Goal: Find specific page/section: Find specific page/section

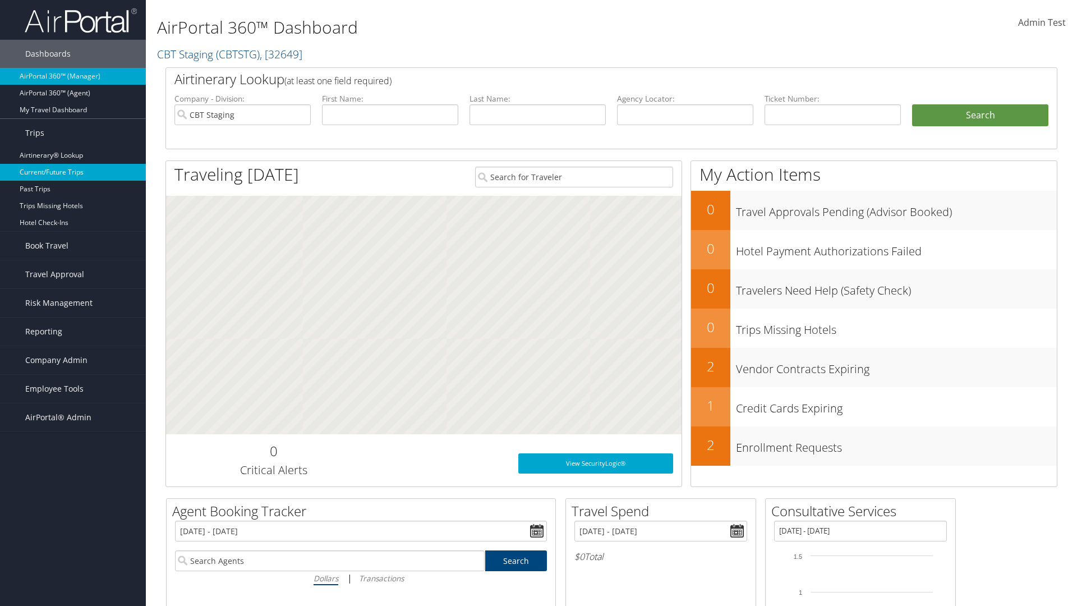
click at [73, 172] on link "Current/Future Trips" at bounding box center [73, 172] width 146 height 17
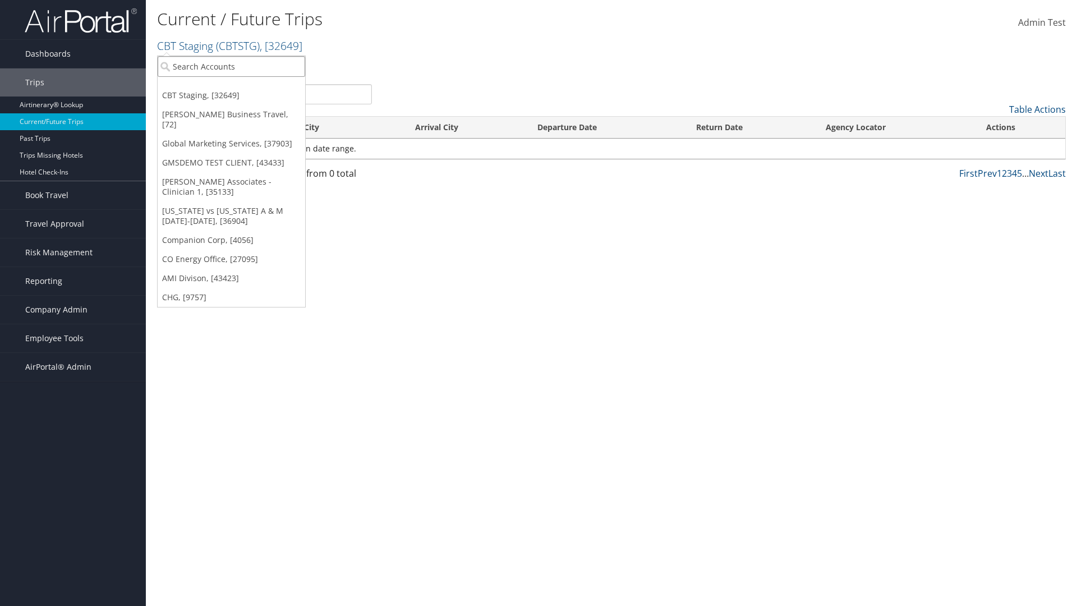
click at [231, 66] on input "search" at bounding box center [232, 66] width 148 height 21
type input "CBTSTG"
click at [231, 87] on div "CBT Staging (CBTSTG), [32649]" at bounding box center [231, 87] width 160 height 10
